Goal: Register for event/course

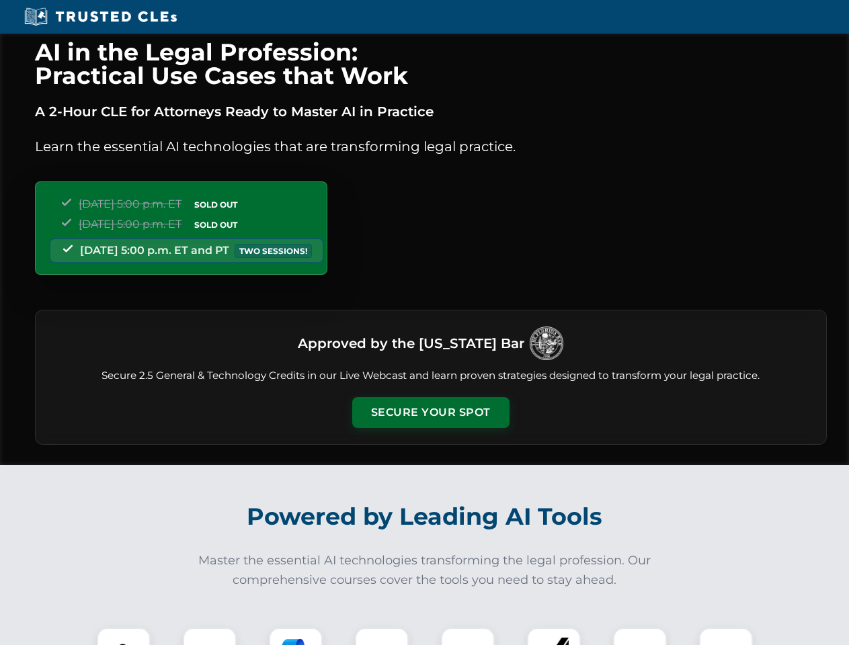
click at [430, 413] on button "Secure Your Spot" at bounding box center [430, 412] width 157 height 31
click at [124, 636] on img at bounding box center [123, 654] width 39 height 39
